Goal: Task Accomplishment & Management: Complete application form

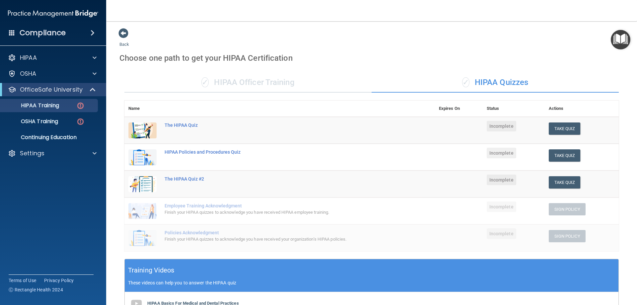
scroll to position [160, 0]
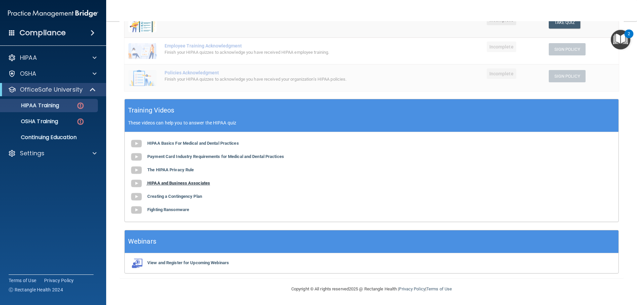
click at [188, 185] on b "HIPAA and Business Associates" at bounding box center [178, 183] width 63 height 5
click at [184, 198] on b "Creating a Contingency Plan" at bounding box center [174, 196] width 55 height 5
click at [163, 207] on b "Fighting Ransomware" at bounding box center [168, 209] width 42 height 5
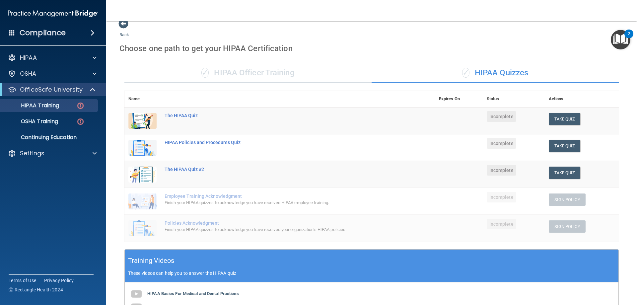
scroll to position [0, 0]
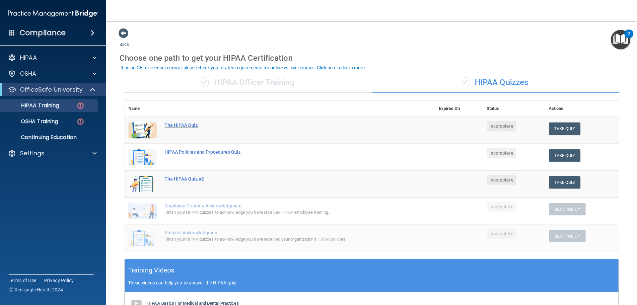
click at [194, 125] on div "The HIPAA Quiz" at bounding box center [283, 124] width 237 height 5
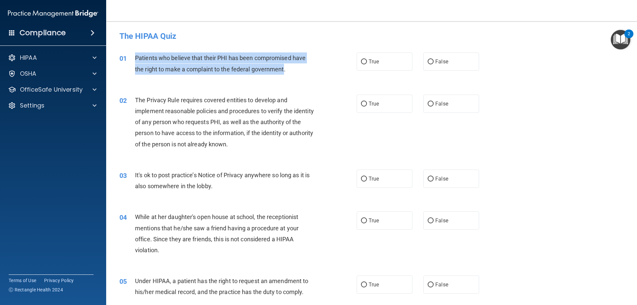
drag, startPoint x: 284, startPoint y: 70, endPoint x: 136, endPoint y: 58, distance: 148.8
click at [136, 58] on span "Patients who believe that their PHI has been compromised have the right to make…" at bounding box center [220, 63] width 171 height 18
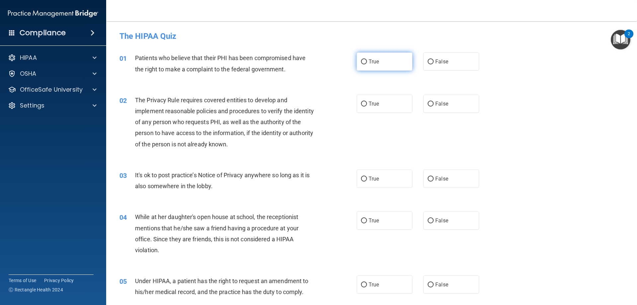
click at [375, 63] on span "True" at bounding box center [374, 61] width 10 height 6
click at [367, 63] on input "True" at bounding box center [364, 61] width 6 height 5
radio input "true"
click at [362, 97] on label "True" at bounding box center [385, 104] width 56 height 18
click at [362, 102] on input "True" at bounding box center [364, 104] width 6 height 5
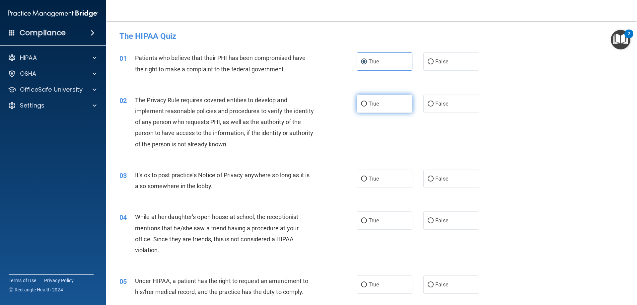
radio input "true"
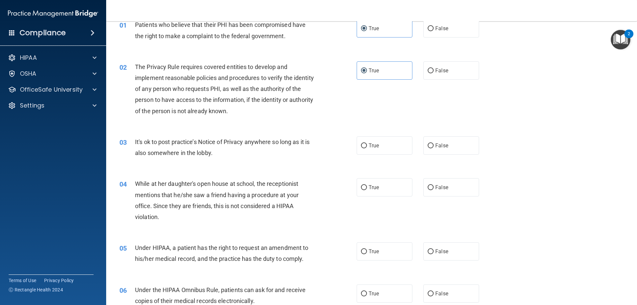
drag, startPoint x: 213, startPoint y: 153, endPoint x: 226, endPoint y: 155, distance: 13.0
click at [226, 155] on div "It's ok to post practice’s Notice of Privacy anywhere so long as it is also som…" at bounding box center [228, 147] width 186 height 22
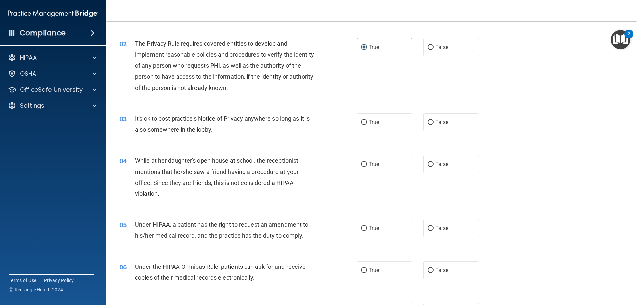
scroll to position [38, 0]
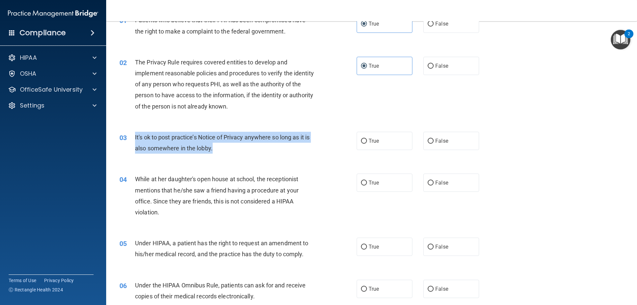
drag, startPoint x: 217, startPoint y: 149, endPoint x: 131, endPoint y: 135, distance: 87.7
click at [131, 135] on div "03 It's ok to post practice’s Notice of Privacy anywhere so long as it is also …" at bounding box center [238, 144] width 257 height 25
copy div "It's ok to post practice’s Notice of Privacy anywhere so long as it is also som…"
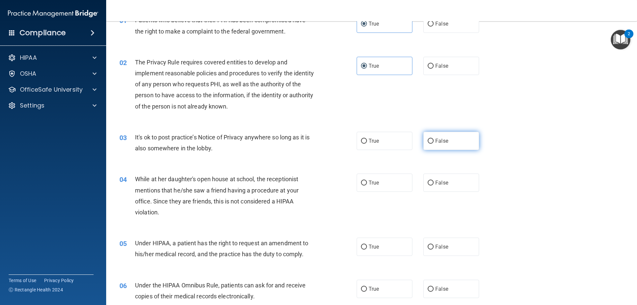
click at [446, 144] on label "False" at bounding box center [452, 141] width 56 height 18
click at [434, 144] on input "False" at bounding box center [431, 141] width 6 height 5
radio input "true"
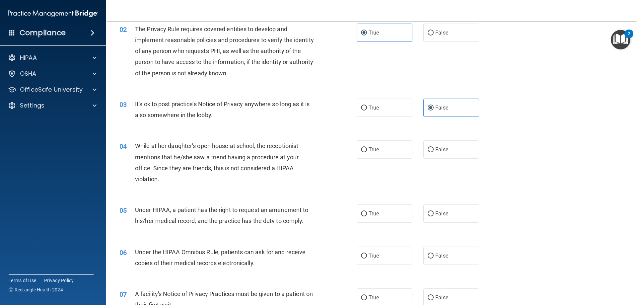
scroll to position [104, 0]
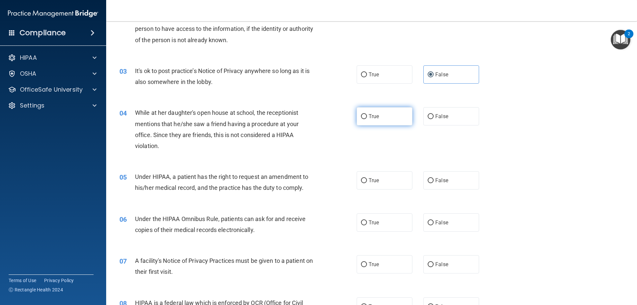
click at [383, 118] on label "True" at bounding box center [385, 116] width 56 height 18
click at [367, 118] on input "True" at bounding box center [364, 116] width 6 height 5
radio input "true"
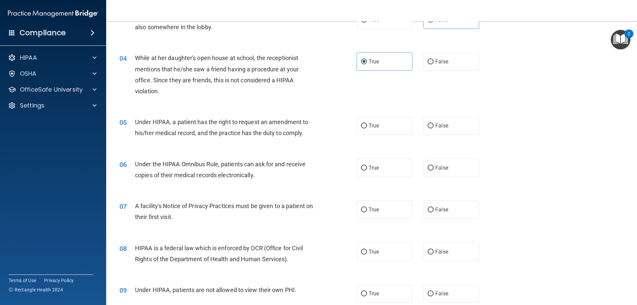
scroll to position [171, 0]
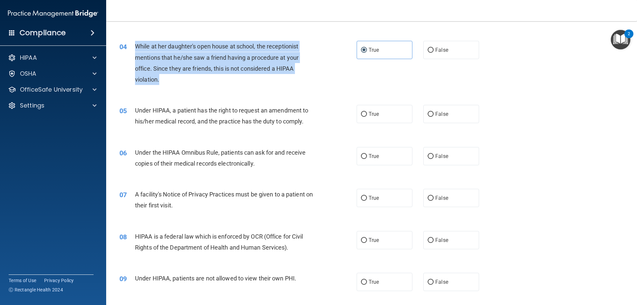
drag, startPoint x: 161, startPoint y: 80, endPoint x: 137, endPoint y: 45, distance: 42.5
click at [137, 45] on div "While at her daughter's open house at school, the receptionist mentions that he…" at bounding box center [228, 63] width 186 height 44
copy span "While at her daughter's open house at school, the receptionist mentions that he…"
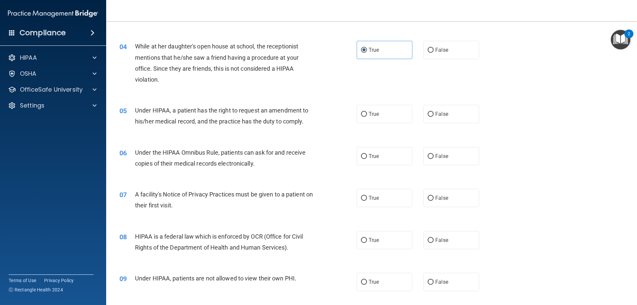
click at [419, 50] on div "True False" at bounding box center [424, 50] width 134 height 18
click at [445, 45] on label "False" at bounding box center [452, 50] width 56 height 18
click at [434, 48] on input "False" at bounding box center [431, 50] width 6 height 5
radio input "true"
radio input "false"
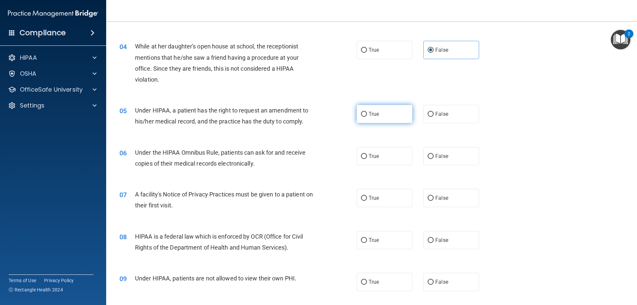
click at [378, 119] on label "True" at bounding box center [385, 114] width 56 height 18
click at [367, 117] on input "True" at bounding box center [364, 114] width 6 height 5
radio input "true"
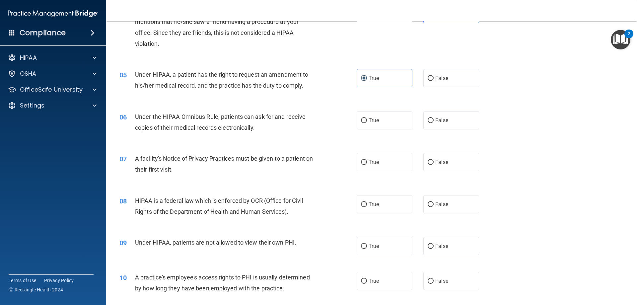
scroll to position [237, 0]
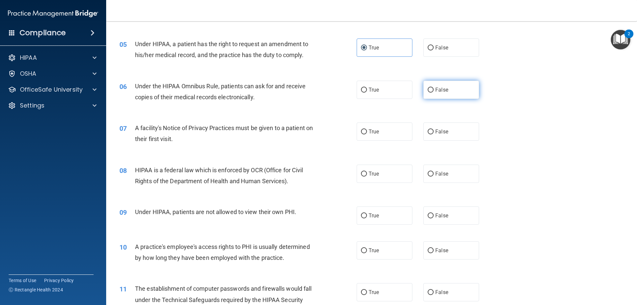
click at [446, 94] on label "False" at bounding box center [452, 90] width 56 height 18
click at [434, 93] on input "False" at bounding box center [431, 90] width 6 height 5
radio input "true"
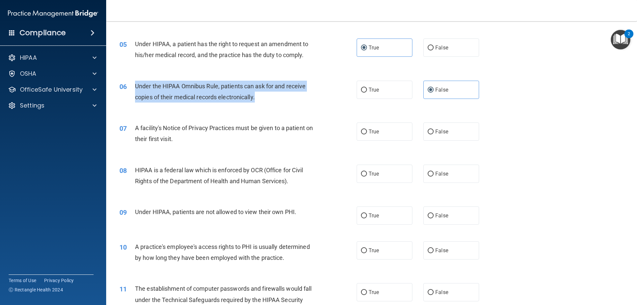
drag, startPoint x: 184, startPoint y: 95, endPoint x: 135, endPoint y: 85, distance: 49.7
click at [135, 85] on div "Under the HIPAA Omnibus Rule, patients can ask for and receive copies of their …" at bounding box center [228, 92] width 186 height 22
copy span "Under the HIPAA Omnibus Rule, patients can ask for and receive copies of their …"
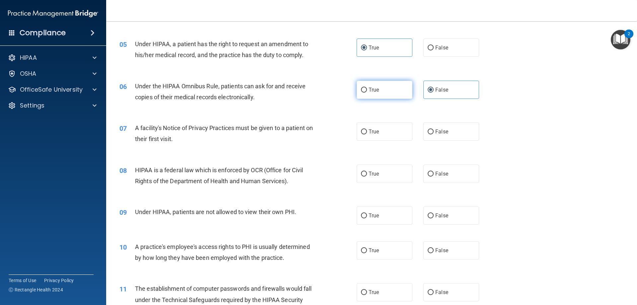
click at [374, 89] on span "True" at bounding box center [374, 90] width 10 height 6
click at [367, 89] on input "True" at bounding box center [364, 90] width 6 height 5
radio input "true"
radio input "false"
click at [369, 131] on span "True" at bounding box center [374, 131] width 10 height 6
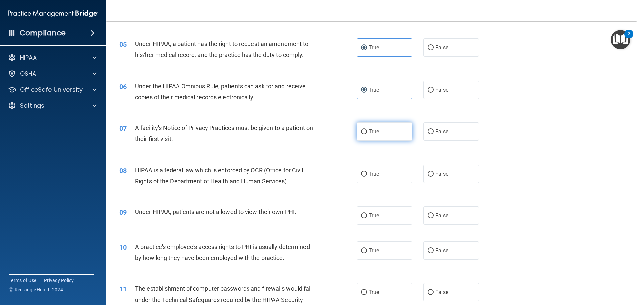
click at [367, 131] on input "True" at bounding box center [364, 131] width 6 height 5
radio input "true"
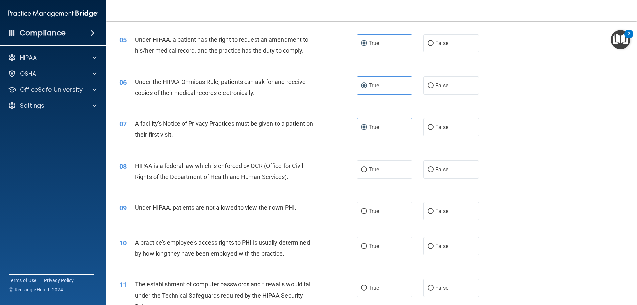
scroll to position [266, 0]
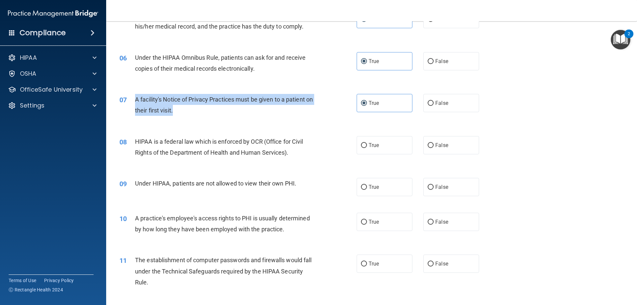
drag, startPoint x: 185, startPoint y: 112, endPoint x: 135, endPoint y: 97, distance: 52.2
click at [135, 97] on div "A facility's Notice of Privacy Practices must be given to a patient on their fi…" at bounding box center [228, 105] width 186 height 22
copy span "A facility's Notice of Privacy Practices must be given to a patient on their fi…"
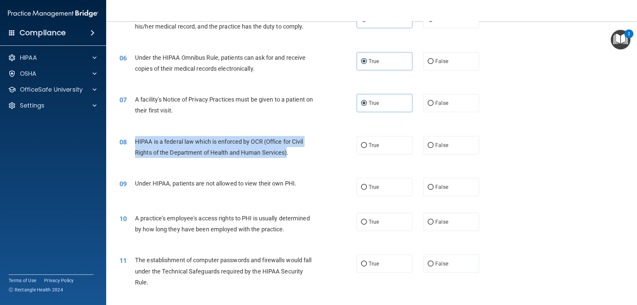
drag, startPoint x: 286, startPoint y: 154, endPoint x: 129, endPoint y: 140, distance: 158.0
click at [129, 140] on div "08 HIPAA is a federal law which is enforced by OCR (Office for Civil Rights of …" at bounding box center [238, 148] width 257 height 25
copy div "HIPAA is a federal law which is enforced by OCR (Office for Civil Rights of the…"
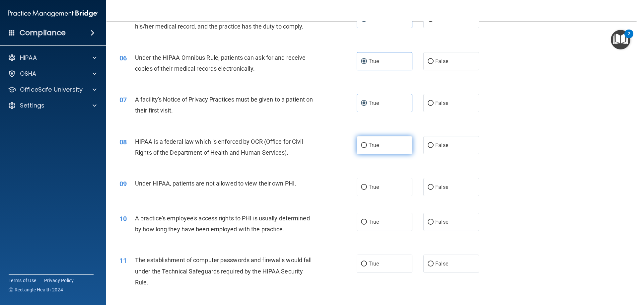
click at [373, 150] on label "True" at bounding box center [385, 145] width 56 height 18
click at [367, 148] on input "True" at bounding box center [364, 145] width 6 height 5
radio input "true"
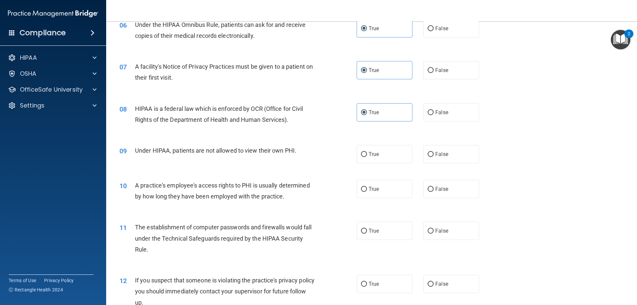
scroll to position [299, 0]
click at [434, 150] on label "False" at bounding box center [452, 154] width 56 height 18
click at [434, 152] on input "False" at bounding box center [431, 154] width 6 height 5
radio input "true"
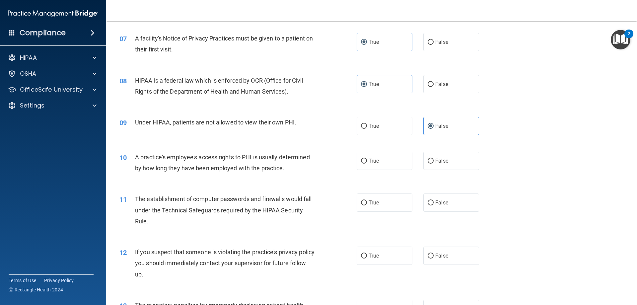
scroll to position [398, 0]
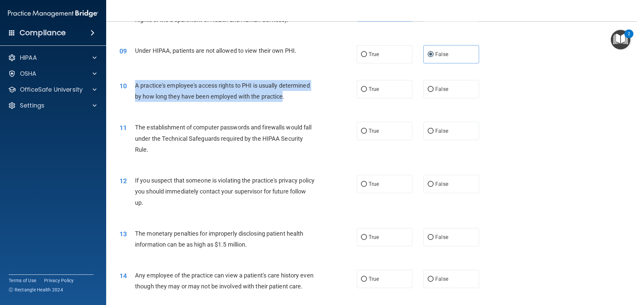
drag, startPoint x: 282, startPoint y: 96, endPoint x: 133, endPoint y: 87, distance: 149.6
click at [133, 87] on div "10 A practice's employee's access rights to PHI is usually determined by how lo…" at bounding box center [238, 92] width 257 height 25
copy div "A practice's employee's access rights to PHI is usually determined by how long …"
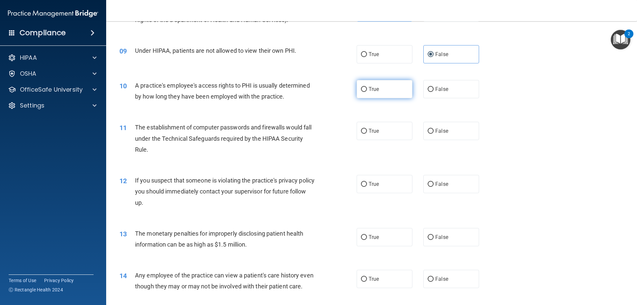
click at [385, 94] on label "True" at bounding box center [385, 89] width 56 height 18
click at [367, 92] on input "True" at bounding box center [364, 89] width 6 height 5
radio input "true"
click at [373, 133] on span "True" at bounding box center [374, 131] width 10 height 6
click at [367, 133] on input "True" at bounding box center [364, 131] width 6 height 5
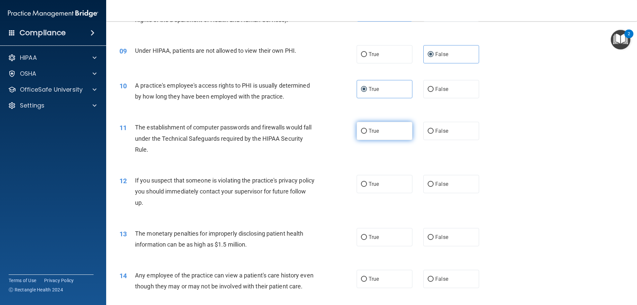
radio input "true"
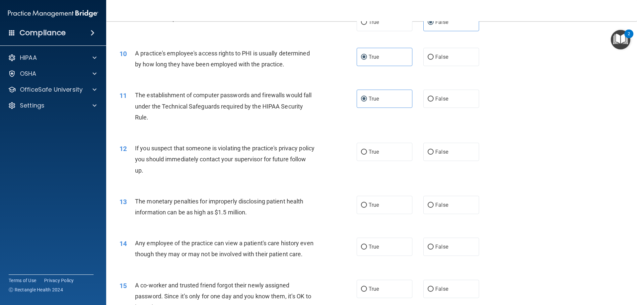
scroll to position [436, 0]
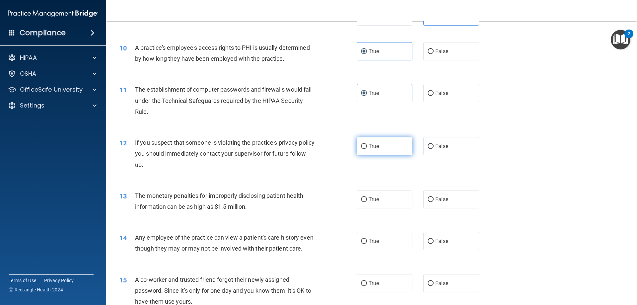
click at [387, 147] on label "True" at bounding box center [385, 146] width 56 height 18
click at [367, 147] on input "True" at bounding box center [364, 146] width 6 height 5
radio input "true"
click at [400, 196] on label "True" at bounding box center [385, 199] width 56 height 18
click at [367, 197] on input "True" at bounding box center [364, 199] width 6 height 5
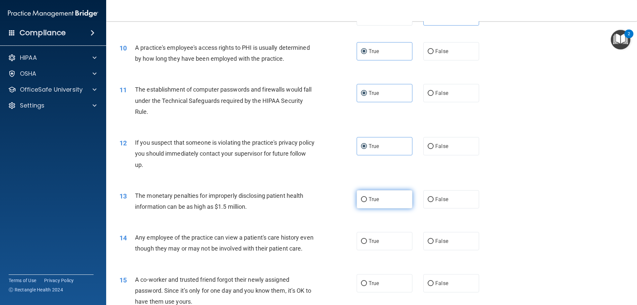
radio input "true"
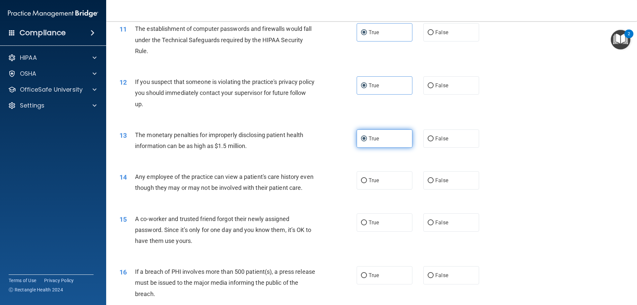
scroll to position [503, 0]
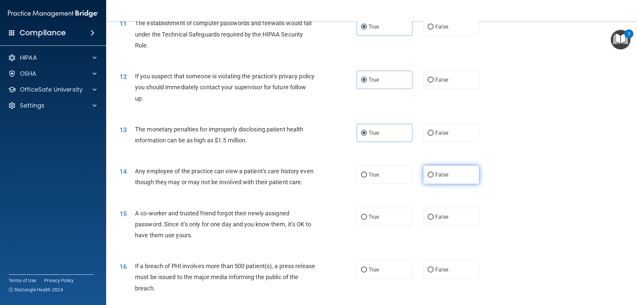
click at [424, 177] on label "False" at bounding box center [452, 175] width 56 height 18
click at [428, 177] on input "False" at bounding box center [431, 175] width 6 height 5
radio input "true"
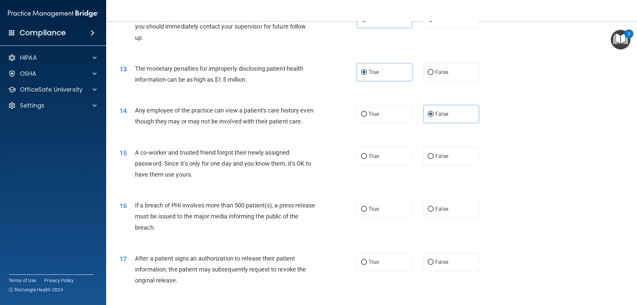
scroll to position [569, 0]
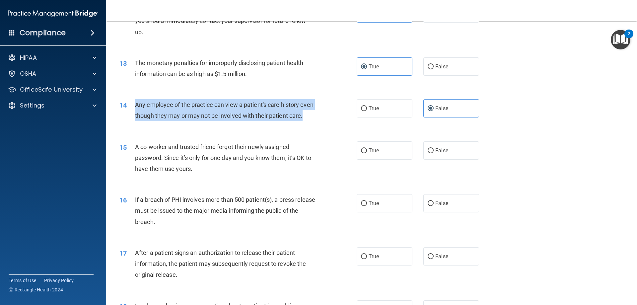
drag, startPoint x: 150, startPoint y: 126, endPoint x: 135, endPoint y: 105, distance: 25.2
click at [135, 105] on div "Any employee of the practice can view a patient's care history even though they…" at bounding box center [228, 110] width 186 height 22
copy span "Any employee of the practice can view a patient's care history even though they…"
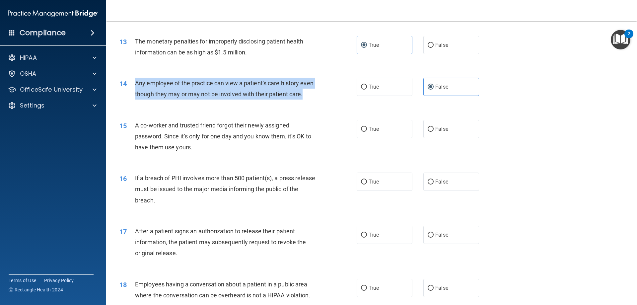
scroll to position [602, 0]
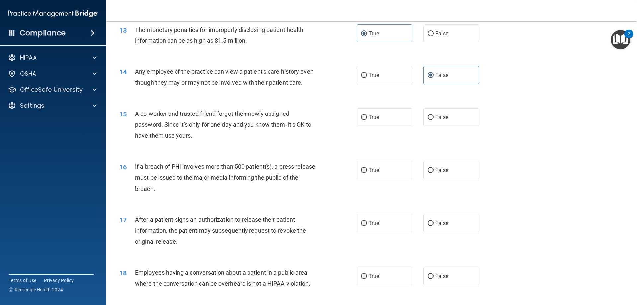
click at [179, 174] on span "If a breach of PHI involves more than 500 patient(s), a press release must be i…" at bounding box center [225, 177] width 180 height 29
click at [455, 126] on label "False" at bounding box center [452, 117] width 56 height 18
click at [434, 120] on input "False" at bounding box center [431, 117] width 6 height 5
radio input "true"
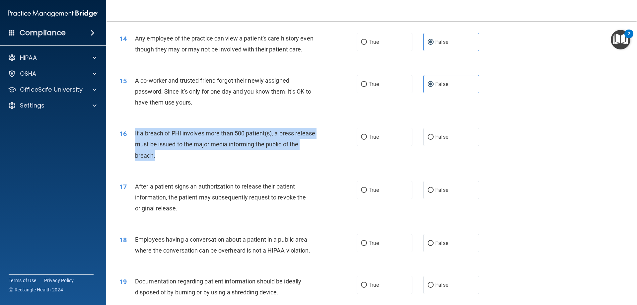
drag, startPoint x: 169, startPoint y: 164, endPoint x: 133, endPoint y: 144, distance: 41.8
click at [133, 144] on div "16 If a breach of PHI involves more than 500 patient(s), a press release must b…" at bounding box center [238, 146] width 257 height 37
copy div "If a breach of PHI involves more than 500 patient(s), a press release must be i…"
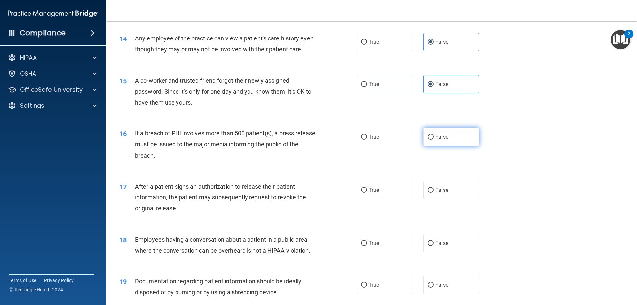
click at [431, 146] on label "False" at bounding box center [452, 137] width 56 height 18
click at [431, 140] on input "False" at bounding box center [431, 137] width 6 height 5
radio input "true"
click at [400, 146] on label "True" at bounding box center [385, 137] width 56 height 18
click at [367, 140] on input "True" at bounding box center [364, 137] width 6 height 5
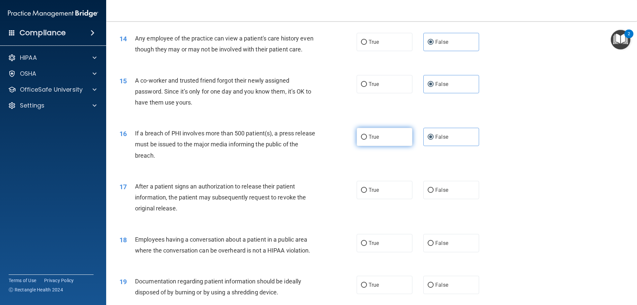
radio input "true"
radio input "false"
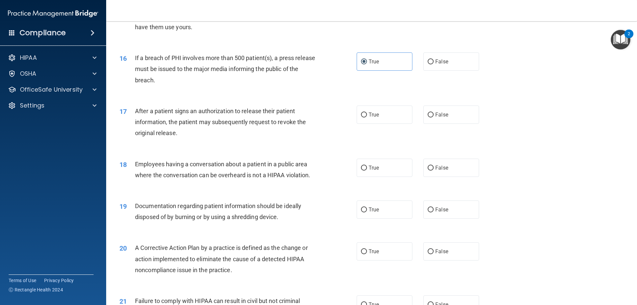
scroll to position [768, 0]
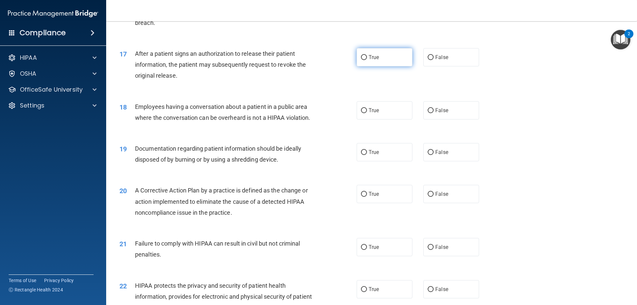
click at [365, 66] on label "True" at bounding box center [385, 57] width 56 height 18
click at [365, 60] on input "True" at bounding box center [364, 57] width 6 height 5
radio input "true"
click at [438, 120] on label "False" at bounding box center [452, 110] width 56 height 18
click at [434, 113] on input "False" at bounding box center [431, 110] width 6 height 5
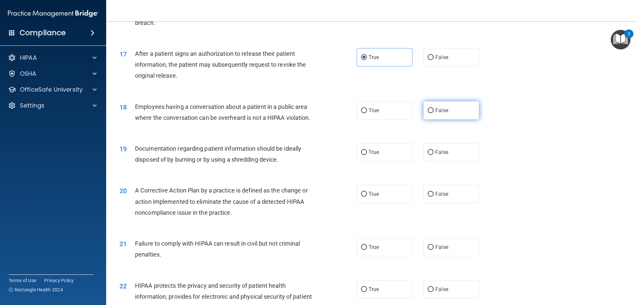
radio input "true"
click at [376, 155] on span "True" at bounding box center [374, 152] width 10 height 6
click at [367, 155] on input "True" at bounding box center [364, 152] width 6 height 5
radio input "true"
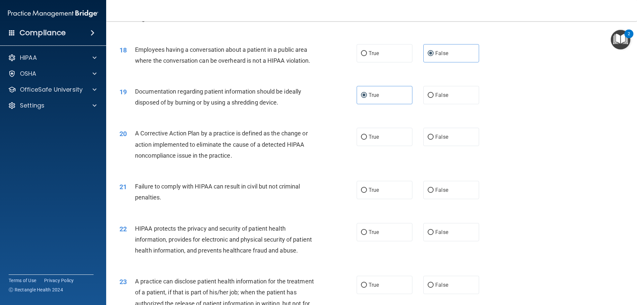
scroll to position [835, 0]
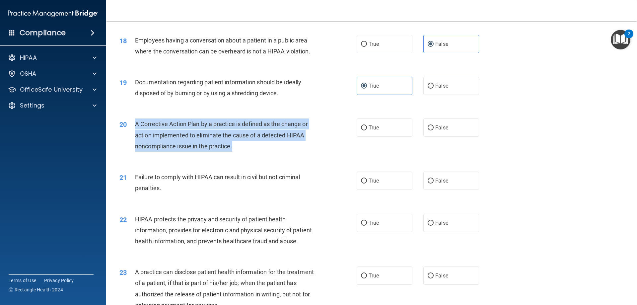
drag, startPoint x: 235, startPoint y: 157, endPoint x: 135, endPoint y: 133, distance: 102.7
click at [135, 133] on div "A Corrective Action Plan by a practice is defined as the change or action imple…" at bounding box center [228, 135] width 186 height 33
copy span "A Corrective Action Plan by a practice is defined as the change or action imple…"
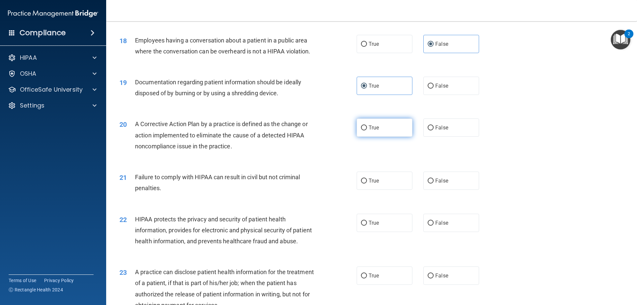
click at [366, 137] on label "True" at bounding box center [385, 128] width 56 height 18
click at [366, 130] on input "True" at bounding box center [364, 127] width 6 height 5
radio input "true"
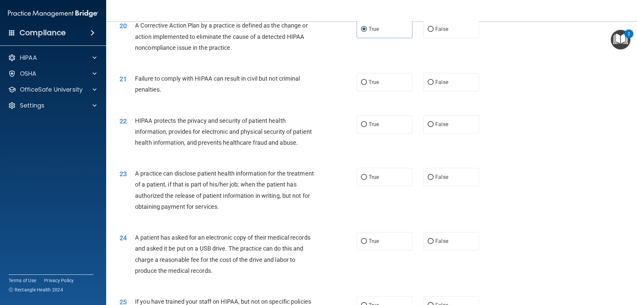
scroll to position [901, 0]
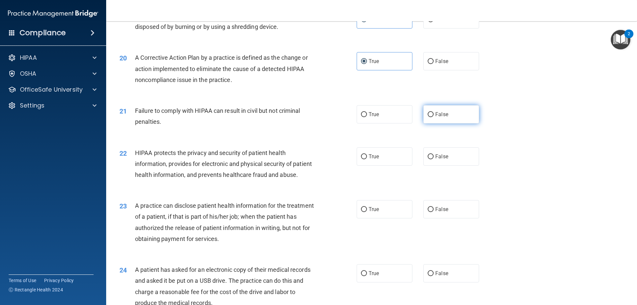
click at [425, 123] on label "False" at bounding box center [452, 114] width 56 height 18
click at [428, 117] on input "False" at bounding box center [431, 114] width 6 height 5
radio input "true"
click at [372, 160] on span "True" at bounding box center [374, 156] width 10 height 6
click at [367, 159] on input "True" at bounding box center [364, 156] width 6 height 5
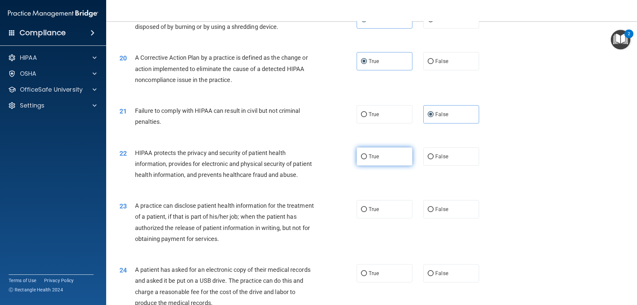
radio input "true"
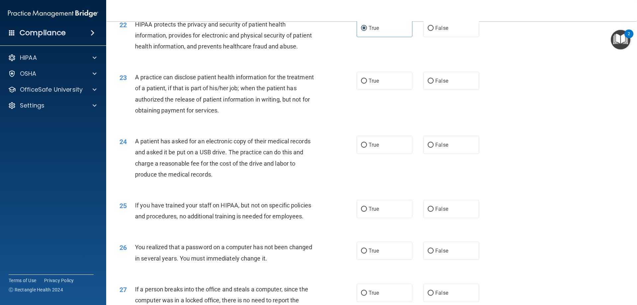
scroll to position [1034, 0]
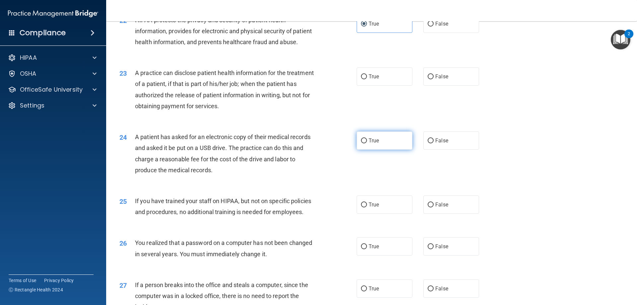
click at [362, 143] on input "True" at bounding box center [364, 140] width 6 height 5
radio input "true"
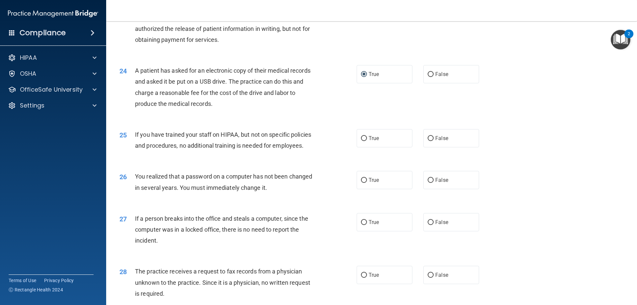
scroll to position [1067, 0]
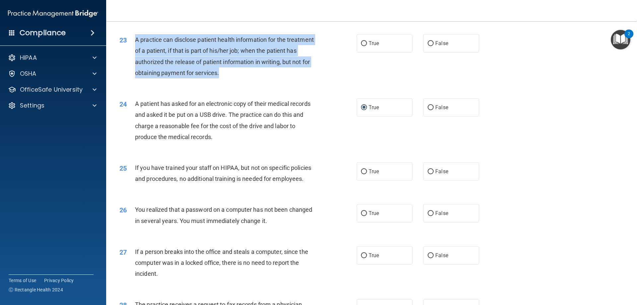
drag, startPoint x: 251, startPoint y: 94, endPoint x: 133, endPoint y: 60, distance: 122.2
click at [133, 60] on div "23 A practice can disclose patient health information for the treatment of a pa…" at bounding box center [238, 57] width 257 height 47
copy div "A practice can disclose patient health information for the treatment of a patie…"
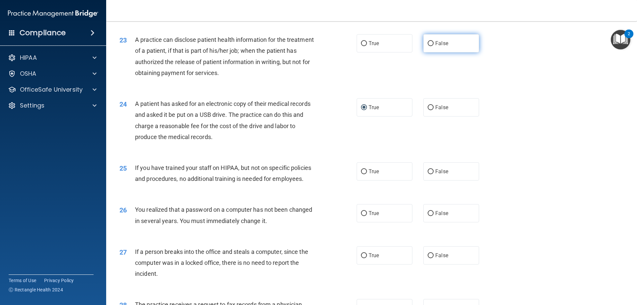
click at [436, 52] on label "False" at bounding box center [452, 43] width 56 height 18
click at [434, 46] on input "False" at bounding box center [431, 43] width 6 height 5
radio input "true"
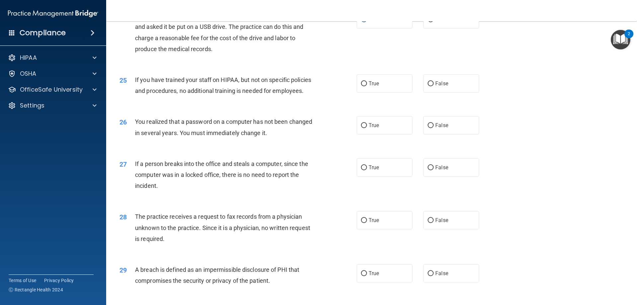
scroll to position [1166, 0]
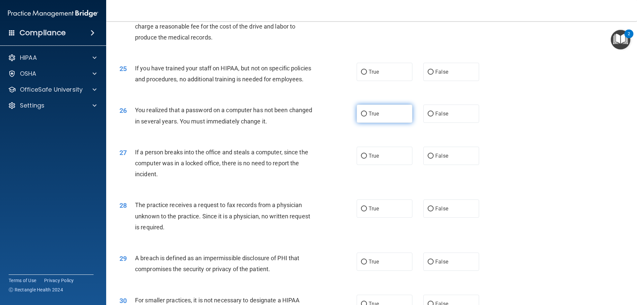
click at [393, 123] on label "True" at bounding box center [385, 114] width 56 height 18
click at [367, 117] on input "True" at bounding box center [364, 114] width 6 height 5
radio input "true"
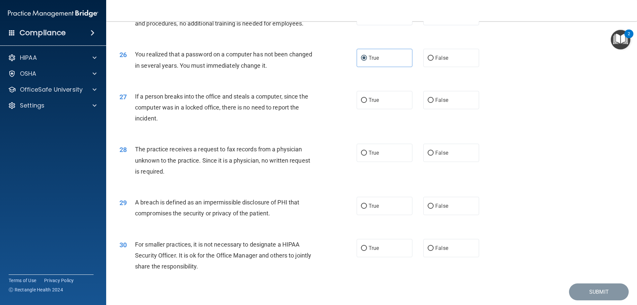
scroll to position [1233, 0]
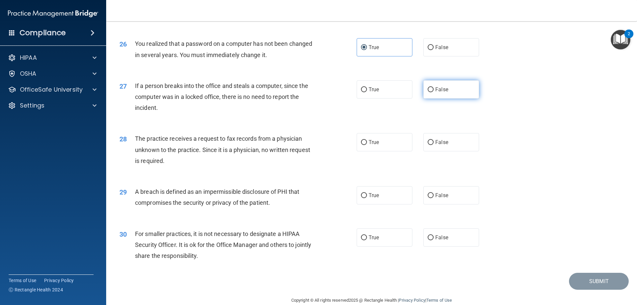
click at [467, 99] on label "False" at bounding box center [452, 89] width 56 height 18
click at [434, 92] on input "False" at bounding box center [431, 89] width 6 height 5
radio input "true"
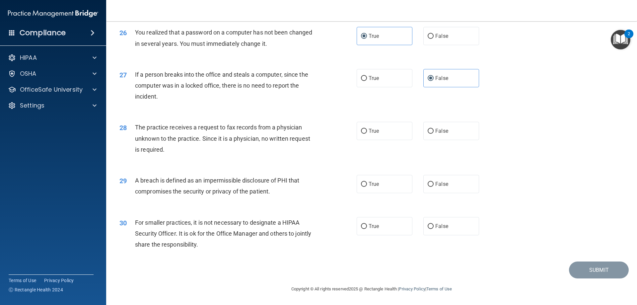
scroll to position [1266, 0]
click at [381, 186] on label "True" at bounding box center [385, 184] width 56 height 18
click at [367, 186] on input "True" at bounding box center [364, 184] width 6 height 5
radio input "true"
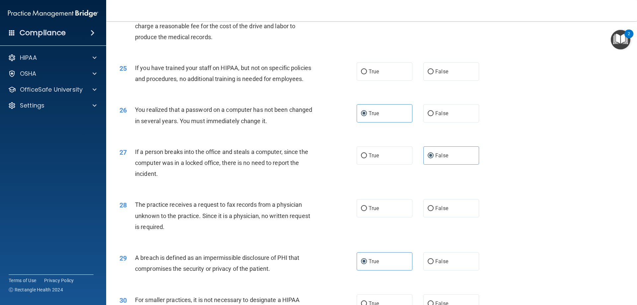
scroll to position [1166, 0]
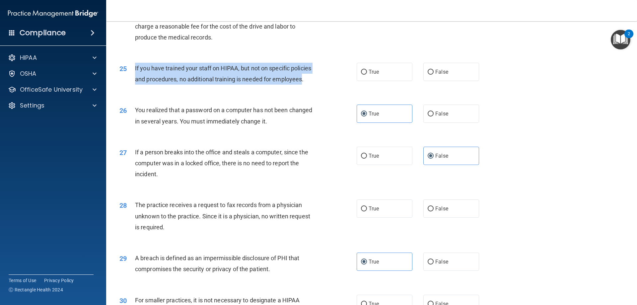
drag, startPoint x: 303, startPoint y: 101, endPoint x: 134, endPoint y: 90, distance: 169.6
click at [134, 88] on div "25 If you have trained your staff on HIPAA, but not on specific policies and pr…" at bounding box center [238, 75] width 257 height 25
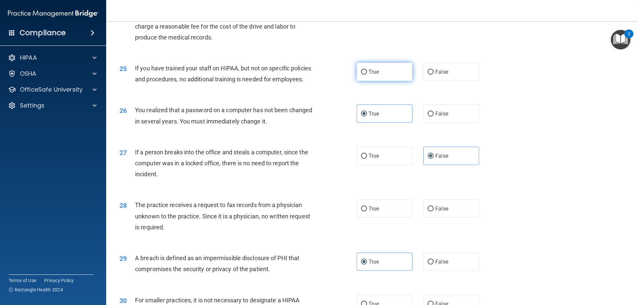
click at [390, 81] on label "True" at bounding box center [385, 72] width 56 height 18
click at [367, 75] on input "True" at bounding box center [364, 72] width 6 height 5
radio input "true"
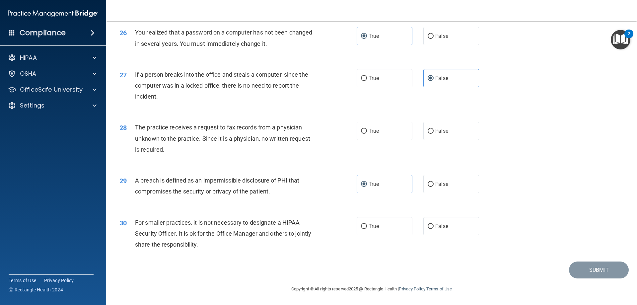
scroll to position [1266, 0]
click at [436, 133] on span "False" at bounding box center [442, 131] width 13 height 6
click at [434, 133] on input "False" at bounding box center [431, 131] width 6 height 5
radio input "true"
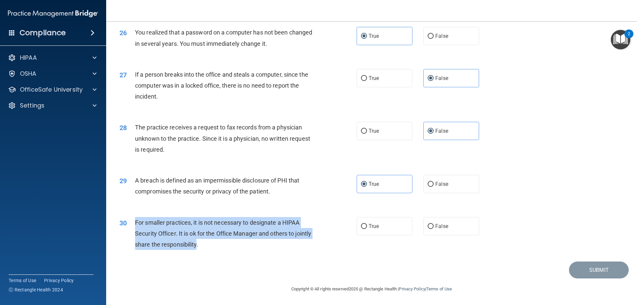
drag, startPoint x: 213, startPoint y: 243, endPoint x: 133, endPoint y: 225, distance: 82.5
click at [133, 225] on div "30 For smaller practices, it is not necessary to designate a HIPAA Security Off…" at bounding box center [238, 235] width 257 height 37
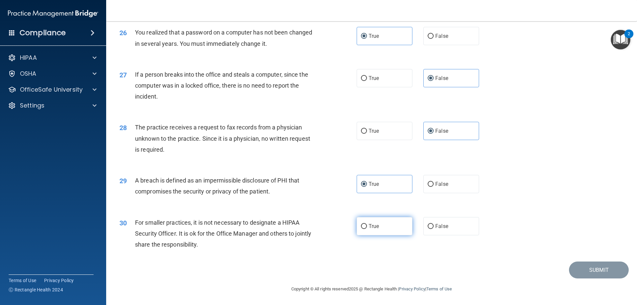
click at [393, 225] on label "True" at bounding box center [385, 226] width 56 height 18
click at [367, 225] on input "True" at bounding box center [364, 226] width 6 height 5
radio input "true"
click at [585, 269] on button "Submit" at bounding box center [599, 270] width 60 height 17
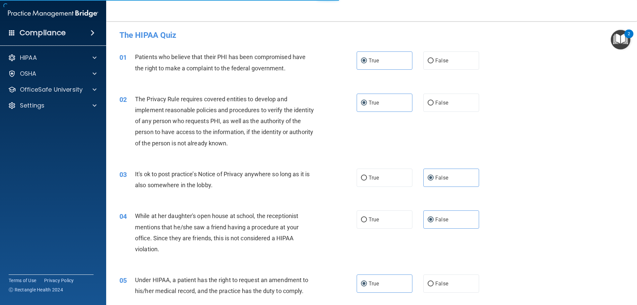
scroll to position [0, 0]
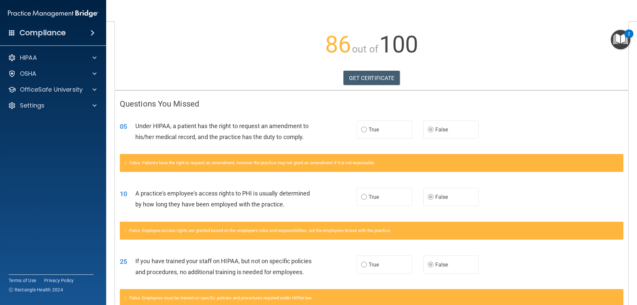
scroll to position [66, 0]
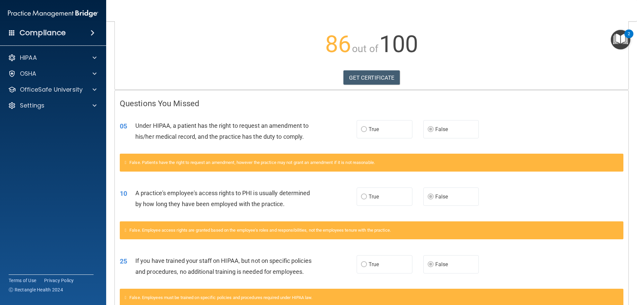
click at [391, 132] on label "True" at bounding box center [385, 129] width 56 height 18
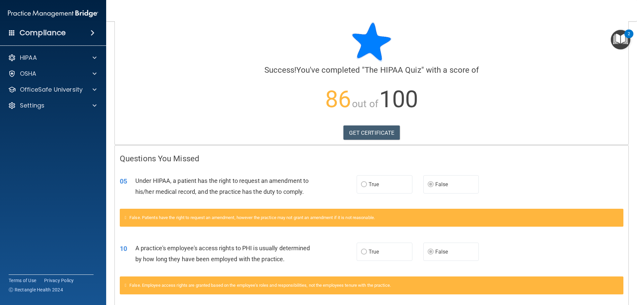
scroll to position [0, 0]
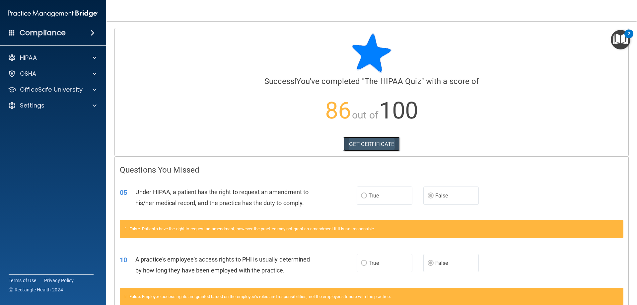
click at [386, 146] on link "GET CERTIFICATE" at bounding box center [372, 144] width 57 height 15
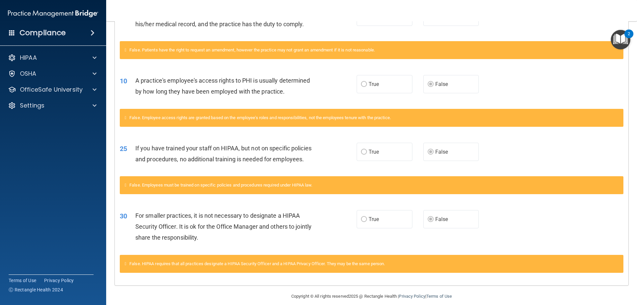
scroll to position [64, 0]
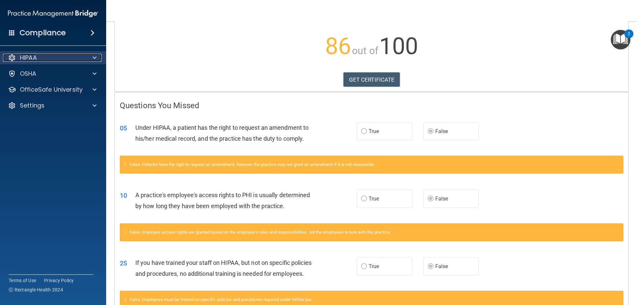
click at [55, 60] on div "HIPAA" at bounding box center [44, 58] width 82 height 8
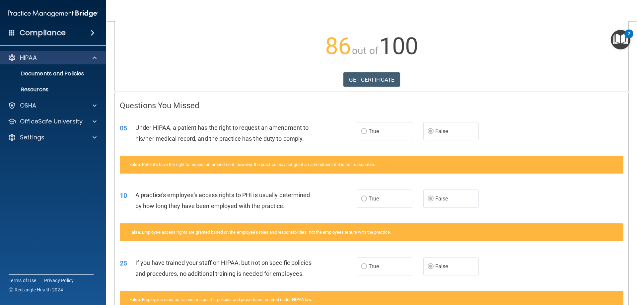
click at [65, 52] on div "HIPAA" at bounding box center [53, 57] width 107 height 13
click at [23, 54] on p "HIPAA" at bounding box center [28, 58] width 17 height 8
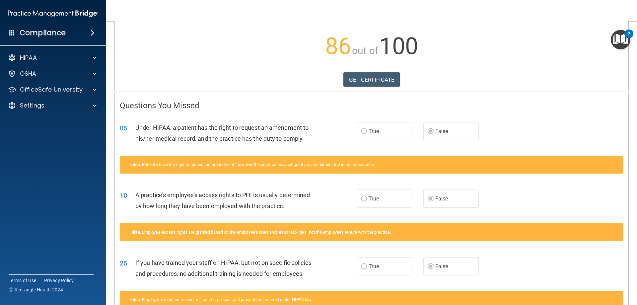
click at [12, 30] on span at bounding box center [12, 33] width 6 height 6
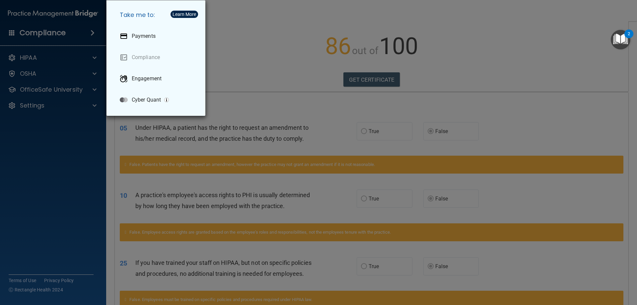
click at [233, 44] on div "Take me to: Payments Compliance Engagement Cyber Quant" at bounding box center [318, 152] width 637 height 305
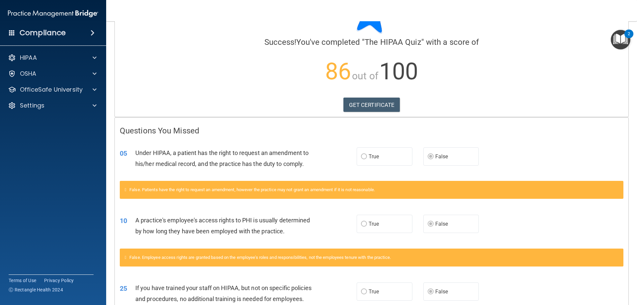
scroll to position [0, 0]
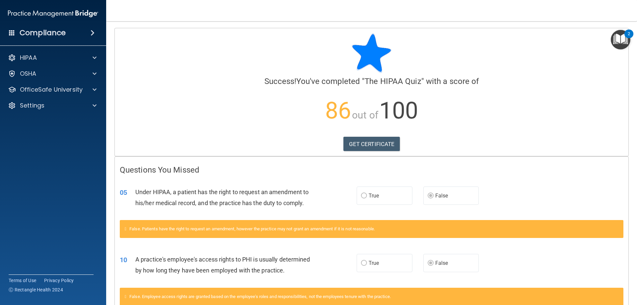
click at [45, 15] on img at bounding box center [53, 13] width 90 height 13
click at [55, 34] on h4 "Compliance" at bounding box center [43, 32] width 46 height 9
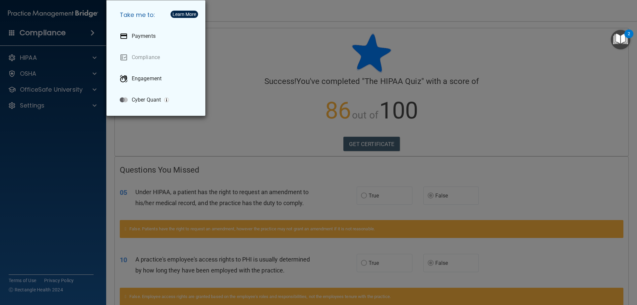
click at [41, 58] on div "Take me to: Payments Compliance Engagement Cyber Quant" at bounding box center [318, 152] width 637 height 305
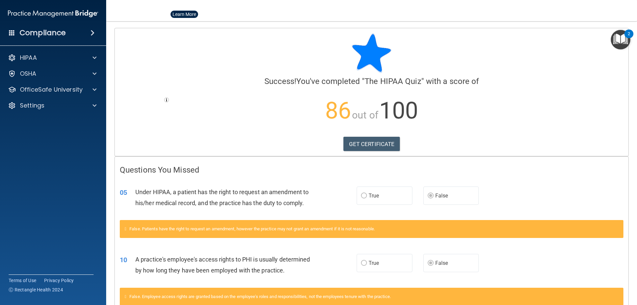
click at [29, 58] on div at bounding box center [318, 152] width 637 height 305
click at [30, 58] on p "HIPAA" at bounding box center [28, 58] width 17 height 8
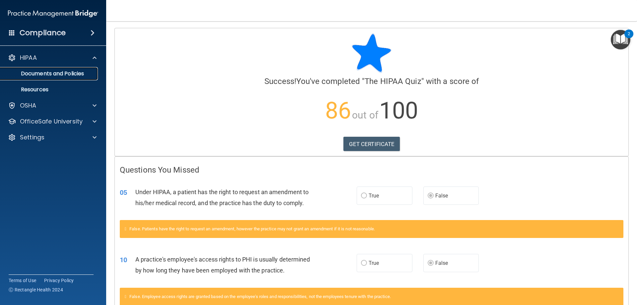
click at [44, 75] on p "Documents and Policies" at bounding box center [49, 73] width 91 height 7
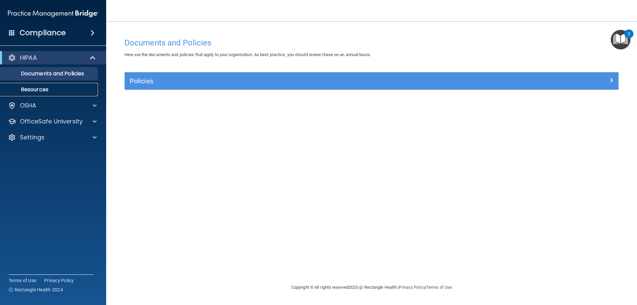
click at [37, 91] on p "Resources" at bounding box center [49, 89] width 91 height 7
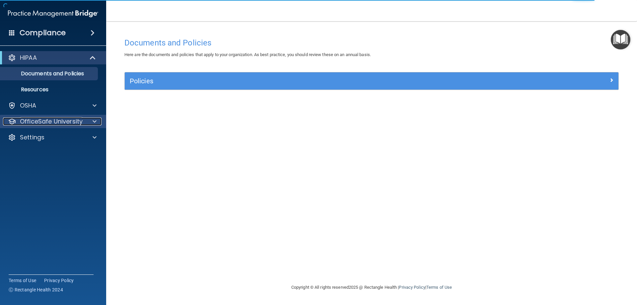
click at [40, 124] on p "OfficeSafe University" at bounding box center [51, 122] width 63 height 8
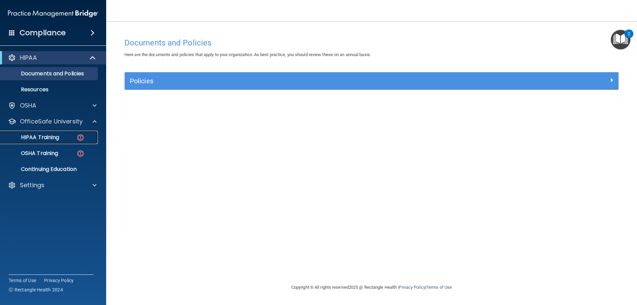
click at [72, 138] on div "HIPAA Training" at bounding box center [49, 137] width 91 height 7
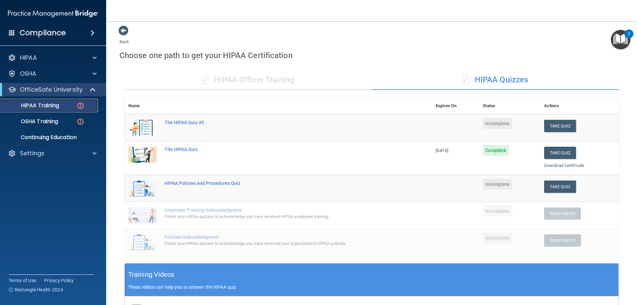
scroll to position [1, 0]
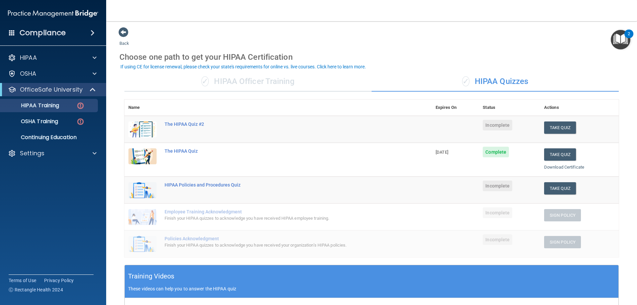
click at [228, 80] on div "✓ HIPAA Officer Training" at bounding box center [247, 82] width 247 height 20
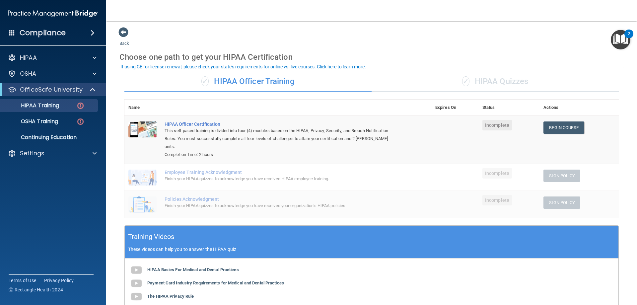
click at [486, 84] on div "✓ HIPAA Quizzes" at bounding box center [495, 82] width 247 height 20
